Goal: Obtain resource: Download file/media

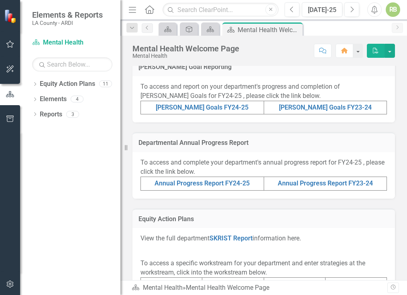
scroll to position [223, 0]
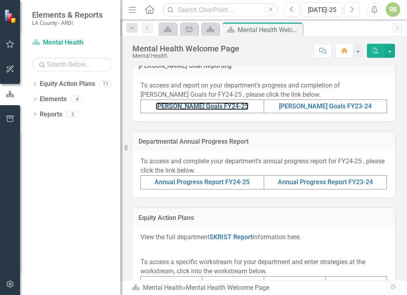
click at [191, 105] on link "[PERSON_NAME] Goals FY24-25" at bounding box center [202, 106] width 93 height 8
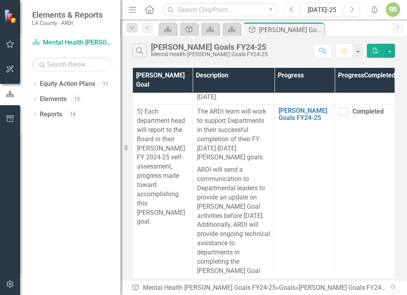
scroll to position [3386, 0]
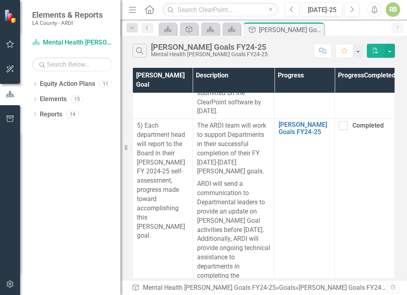
click at [340, 126] on div at bounding box center [343, 125] width 9 height 9
click at [340, 126] on input "Completed" at bounding box center [341, 123] width 5 height 5
checkbox input "true"
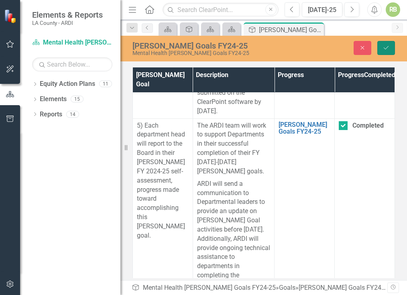
click at [389, 45] on icon "Save" at bounding box center [385, 48] width 7 height 6
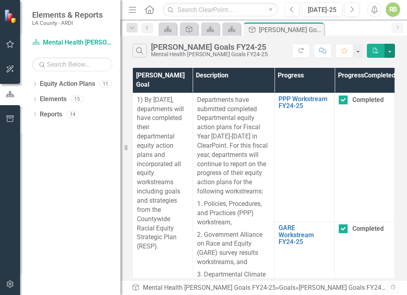
click at [392, 51] on button "button" at bounding box center [389, 51] width 10 height 14
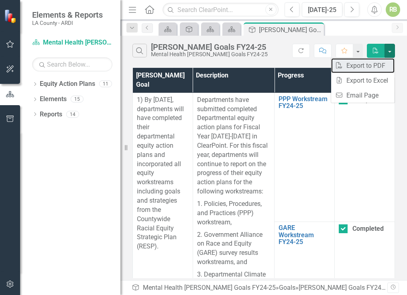
click at [353, 66] on link "PDF Export to PDF" at bounding box center [362, 65] width 63 height 15
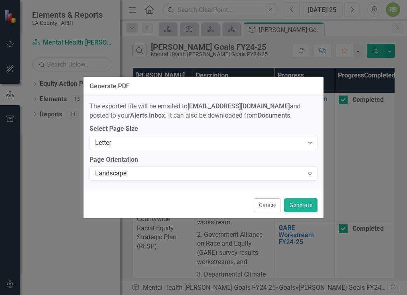
click at [310, 143] on icon "Expand" at bounding box center [310, 143] width 8 height 6
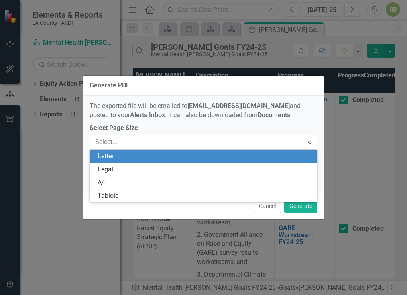
click at [125, 155] on div "Letter" at bounding box center [204, 156] width 215 height 9
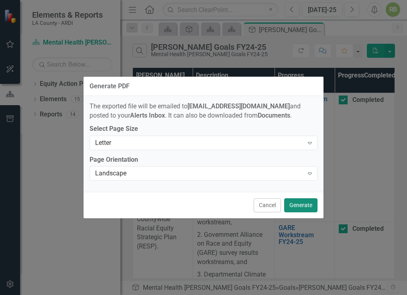
click at [304, 205] on button "Generate" at bounding box center [300, 205] width 33 height 14
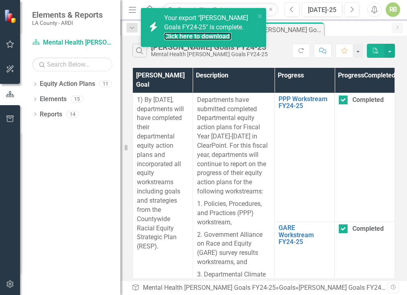
click at [179, 34] on link "Click here to download." at bounding box center [197, 36] width 67 height 8
